Goal: Task Accomplishment & Management: Manage account settings

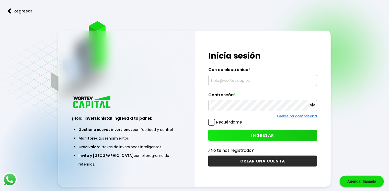
click at [224, 80] on input "text" at bounding box center [262, 80] width 104 height 11
type input "[EMAIL_ADDRESS][DOMAIN_NAME]"
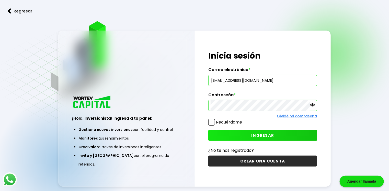
click at [248, 139] on button "INGRESAR" at bounding box center [262, 135] width 109 height 11
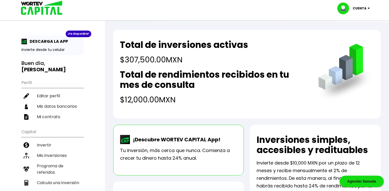
scroll to position [41, 0]
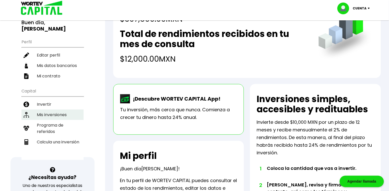
click at [48, 112] on li "Mis inversiones" at bounding box center [52, 115] width 62 height 10
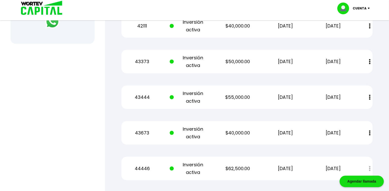
scroll to position [266, 0]
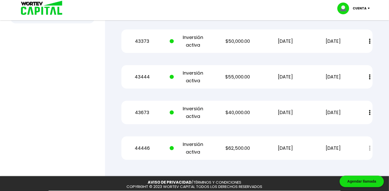
click at [369, 111] on img at bounding box center [370, 112] width 2 height 5
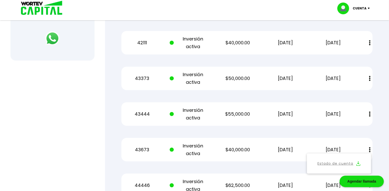
scroll to position [269, 0]
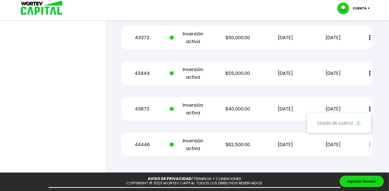
click at [358, 123] on img at bounding box center [358, 123] width 4 height 5
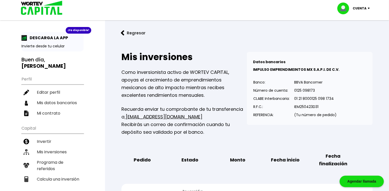
scroll to position [0, 0]
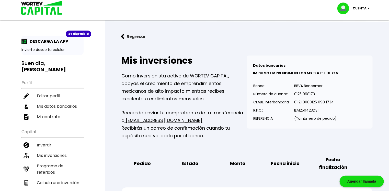
click at [367, 8] on img at bounding box center [369, 9] width 7 height 2
click at [354, 34] on li "Cerrar sesión" at bounding box center [353, 34] width 41 height 10
